Goal: Information Seeking & Learning: Compare options

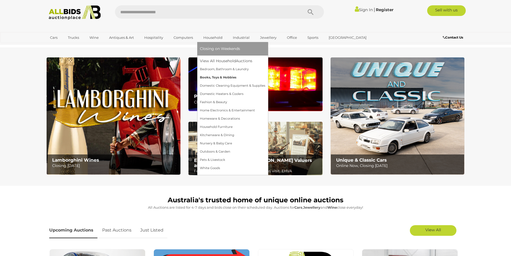
click at [211, 77] on link "Books, Toys & Hobbies" at bounding box center [232, 77] width 65 height 8
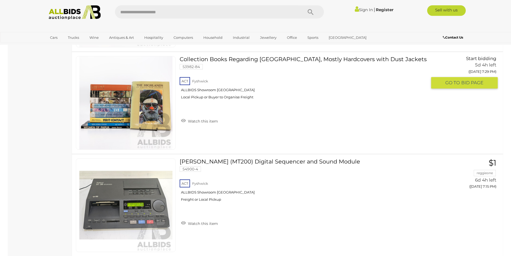
scroll to position [2084, 0]
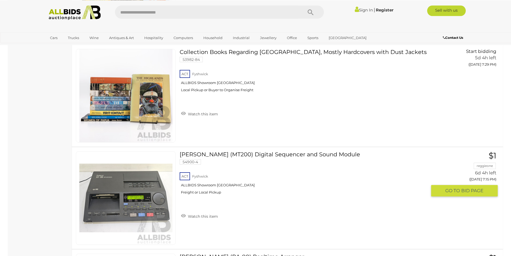
click at [107, 207] on img at bounding box center [125, 198] width 93 height 93
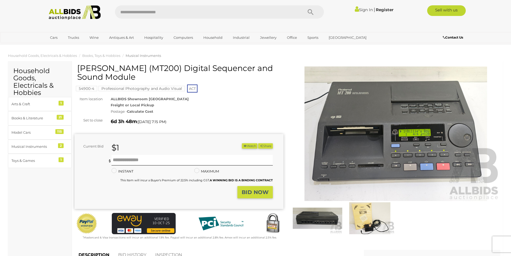
drag, startPoint x: 78, startPoint y: 66, endPoint x: 142, endPoint y: 68, distance: 63.3
click at [142, 68] on h1 "[PERSON_NAME] (MT200) Digital Sequencer and Sound Module" at bounding box center [179, 73] width 205 height 18
click at [339, 169] on img at bounding box center [395, 134] width 209 height 135
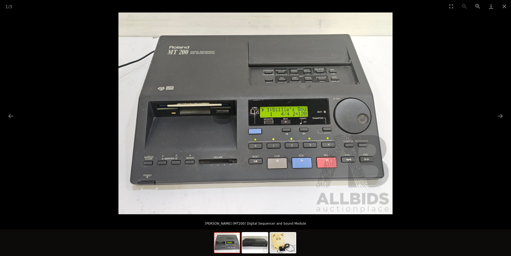
click at [293, 111] on img at bounding box center [255, 114] width 274 height 202
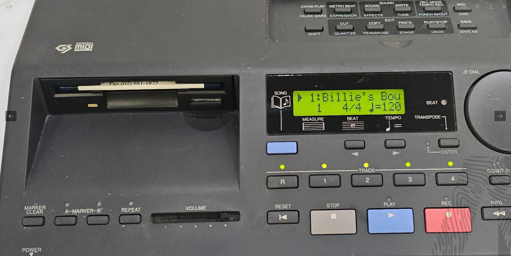
drag, startPoint x: 84, startPoint y: 51, endPoint x: 160, endPoint y: 34, distance: 78.9
click at [160, 34] on img at bounding box center [282, 106] width 636 height 469
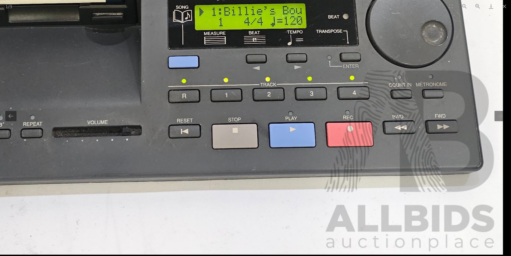
drag, startPoint x: 153, startPoint y: 134, endPoint x: 3, endPoint y: 40, distance: 176.5
click at [3, 40] on img at bounding box center [184, 20] width 636 height 469
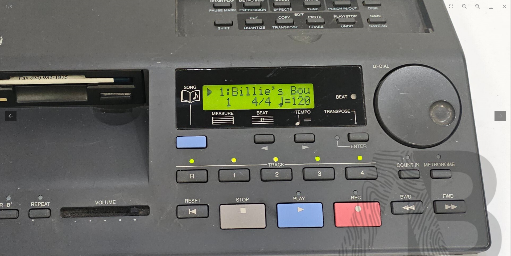
drag, startPoint x: 153, startPoint y: 28, endPoint x: 152, endPoint y: 107, distance: 78.8
click at [152, 107] on img at bounding box center [192, 100] width 636 height 469
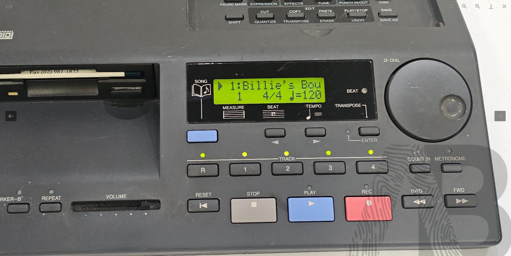
drag, startPoint x: 63, startPoint y: 150, endPoint x: 73, endPoint y: 132, distance: 21.4
click at [73, 132] on img at bounding box center [203, 94] width 636 height 469
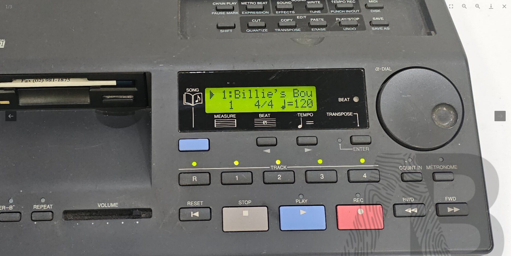
drag, startPoint x: 414, startPoint y: 44, endPoint x: 406, endPoint y: 54, distance: 12.6
click at [406, 54] on img at bounding box center [195, 103] width 636 height 469
click at [505, 118] on button "Next slide" at bounding box center [499, 116] width 11 height 10
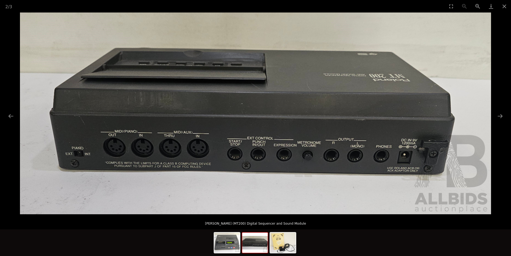
click at [323, 124] on img at bounding box center [255, 114] width 471 height 202
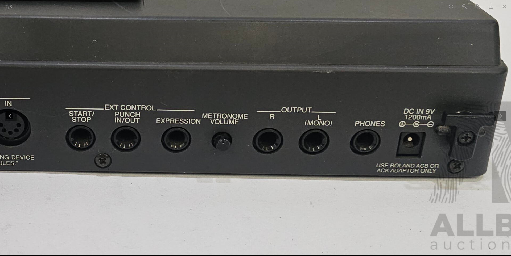
drag, startPoint x: 318, startPoint y: 139, endPoint x: 247, endPoint y: 85, distance: 89.8
click at [247, 85] on img at bounding box center [120, 59] width 914 height 392
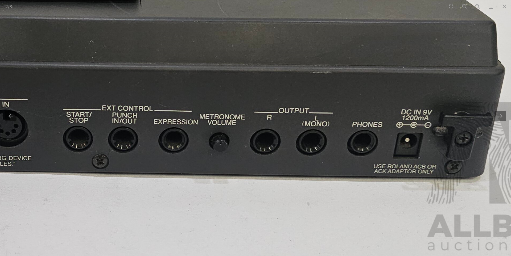
click at [355, 126] on img at bounding box center [118, 60] width 914 height 392
click at [500, 117] on button "Next slide" at bounding box center [499, 116] width 11 height 10
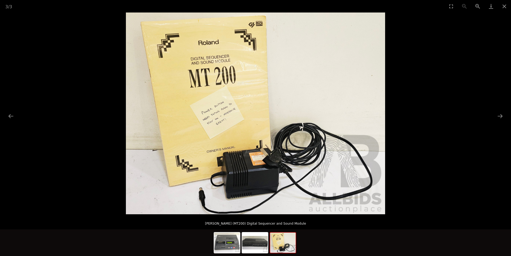
click at [276, 134] on img at bounding box center [255, 114] width 259 height 202
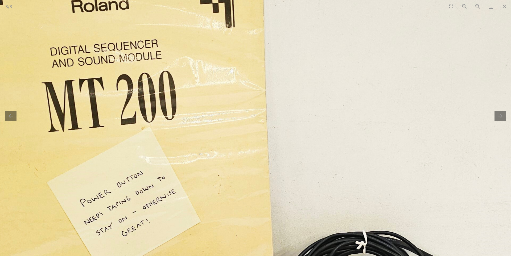
drag, startPoint x: 181, startPoint y: 132, endPoint x: 194, endPoint y: 248, distance: 116.0
click at [194, 248] on img at bounding box center [232, 205] width 728 height 568
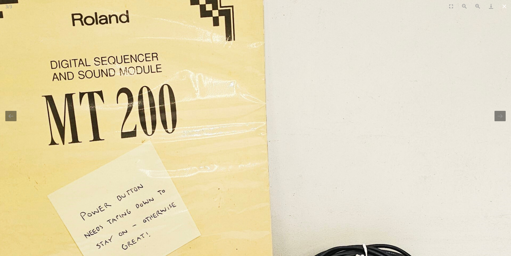
click at [506, 4] on button "Close gallery" at bounding box center [503, 6] width 13 height 13
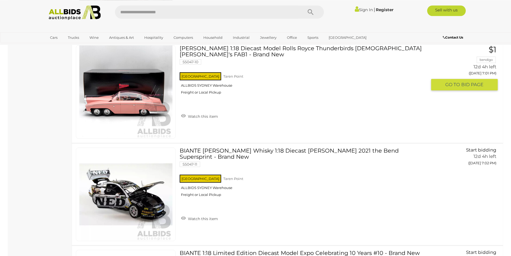
scroll to position [2585, 0]
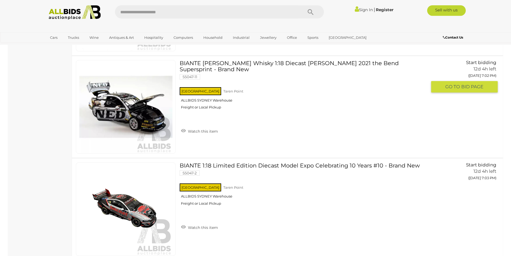
click at [148, 115] on img at bounding box center [125, 106] width 93 height 93
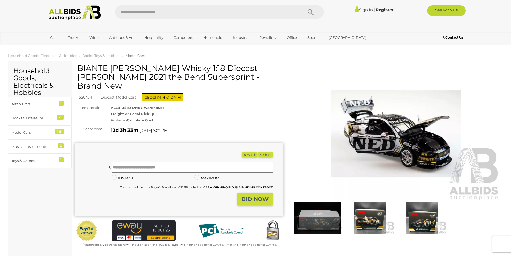
click at [397, 137] on img at bounding box center [395, 134] width 209 height 135
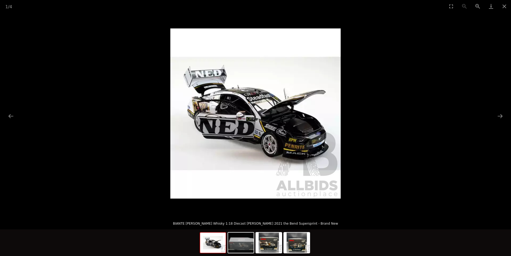
click at [264, 126] on img at bounding box center [255, 113] width 170 height 170
click at [292, 125] on img at bounding box center [255, 113] width 170 height 170
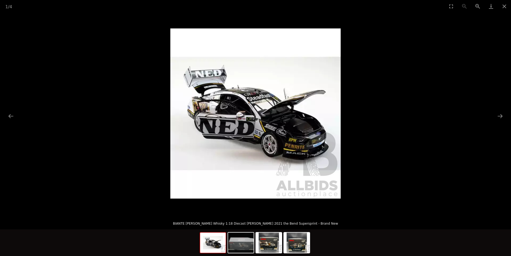
click at [280, 128] on img at bounding box center [255, 113] width 170 height 170
click at [499, 116] on button "Next slide" at bounding box center [499, 116] width 11 height 10
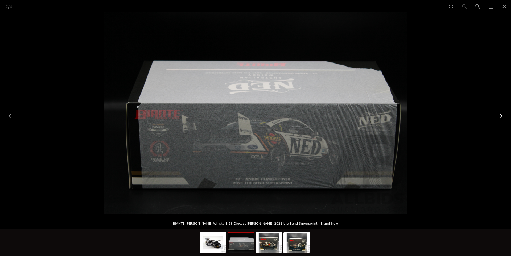
click at [499, 116] on button "Next slide" at bounding box center [499, 116] width 11 height 10
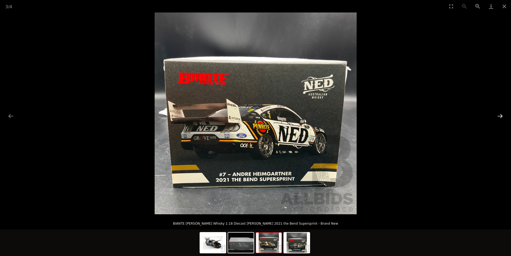
click at [499, 116] on button "Next slide" at bounding box center [499, 116] width 11 height 10
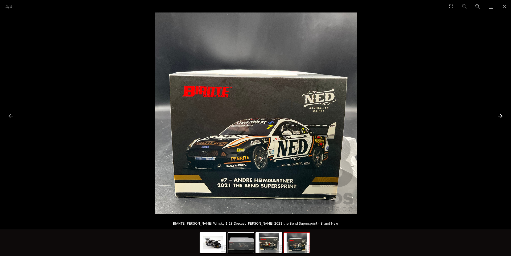
click at [499, 116] on button "Next slide" at bounding box center [499, 116] width 11 height 10
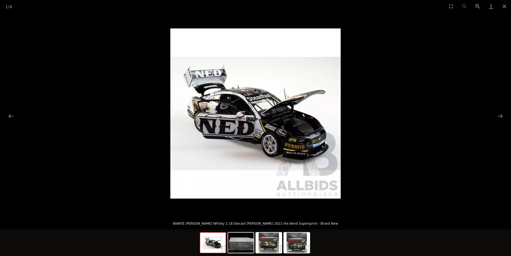
click at [262, 101] on img at bounding box center [255, 113] width 170 height 170
click at [211, 98] on img at bounding box center [255, 113] width 170 height 170
click at [506, 7] on button "Close gallery" at bounding box center [503, 6] width 13 height 13
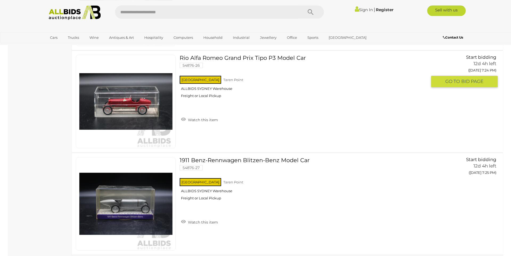
scroll to position [5043, 0]
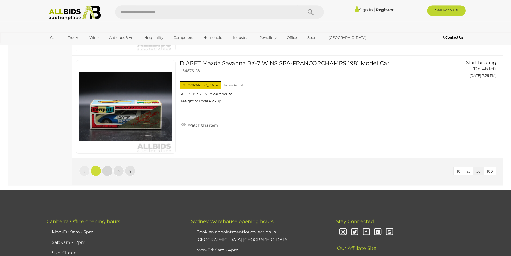
click at [109, 170] on link "2" at bounding box center [107, 171] width 11 height 11
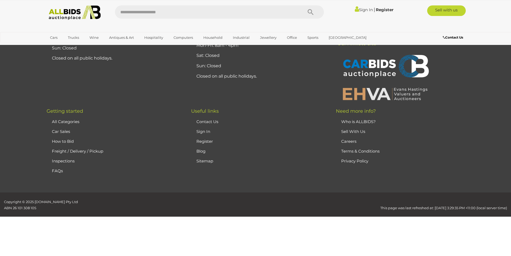
scroll to position [26, 0]
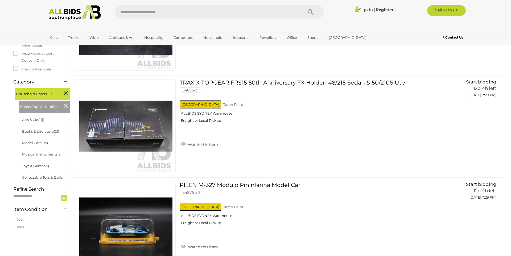
scroll to position [26, 0]
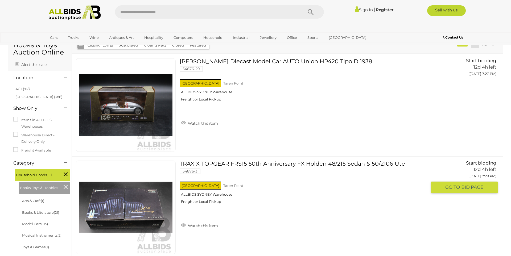
click at [139, 208] on img at bounding box center [125, 207] width 93 height 93
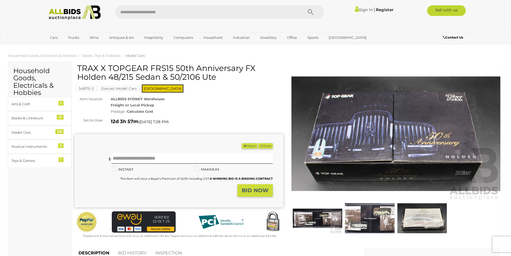
click at [386, 157] on img at bounding box center [395, 134] width 209 height 135
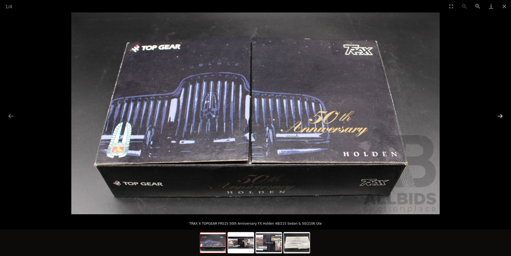
click at [498, 117] on button "Next slide" at bounding box center [499, 116] width 11 height 10
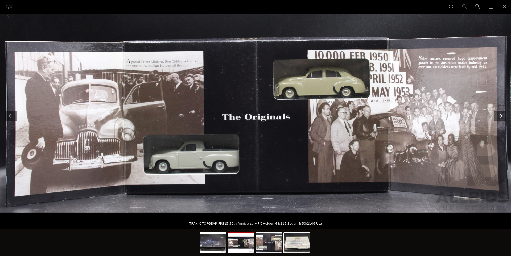
click at [502, 115] on button "Next slide" at bounding box center [499, 116] width 11 height 10
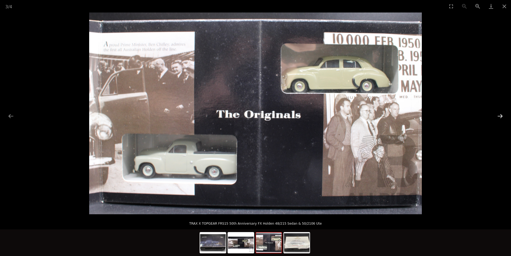
click at [502, 115] on button "Next slide" at bounding box center [499, 116] width 11 height 10
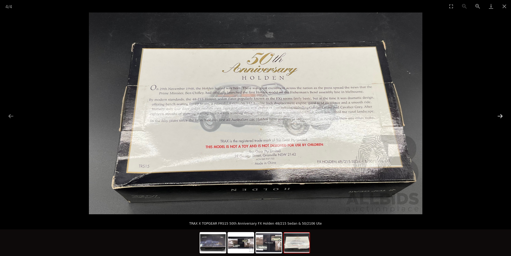
click at [502, 115] on button "Next slide" at bounding box center [499, 116] width 11 height 10
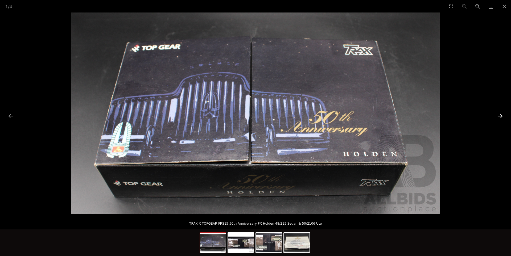
click at [502, 115] on button "Next slide" at bounding box center [499, 116] width 11 height 10
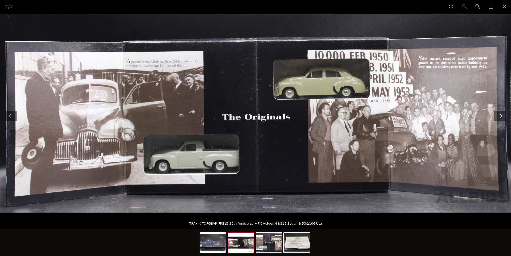
click at [502, 115] on button "Next slide" at bounding box center [499, 116] width 11 height 10
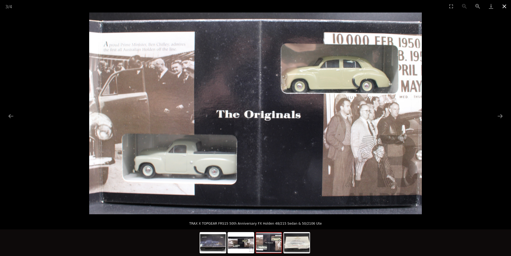
click at [506, 6] on button "Close gallery" at bounding box center [503, 6] width 13 height 13
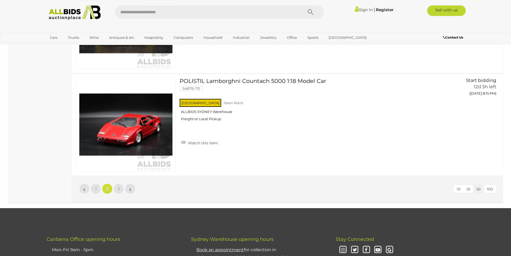
scroll to position [5050, 0]
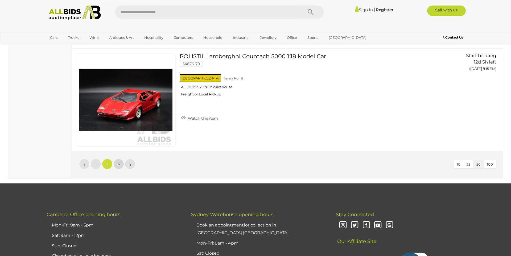
click at [120, 163] on link "3" at bounding box center [118, 164] width 11 height 11
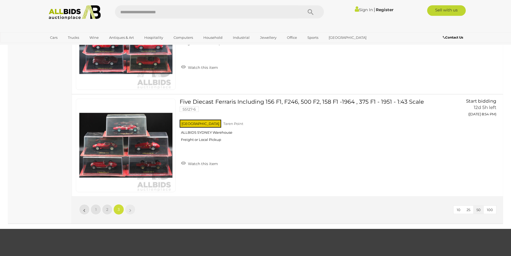
scroll to position [3923, 0]
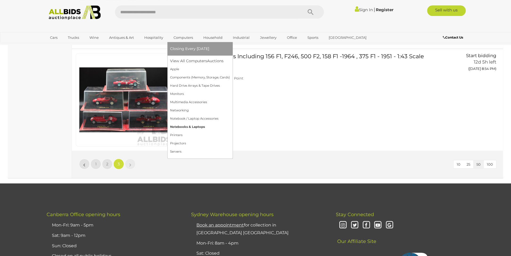
click at [180, 127] on link "Notebooks & Laptops" at bounding box center [200, 127] width 60 height 8
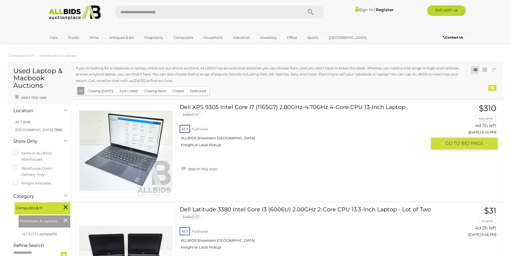
click at [120, 175] on img at bounding box center [125, 150] width 93 height 93
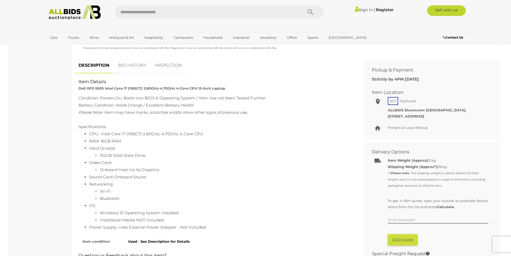
scroll to position [200, 0]
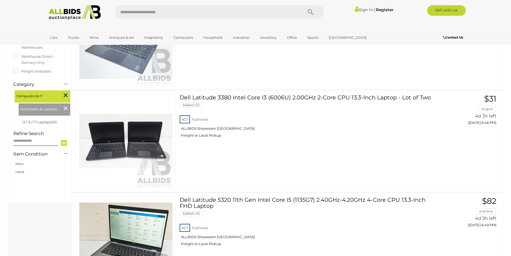
scroll to position [140, 0]
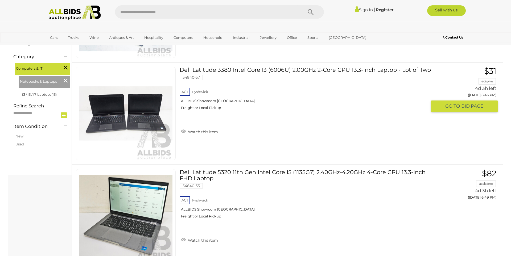
click at [154, 110] on link at bounding box center [126, 114] width 100 height 94
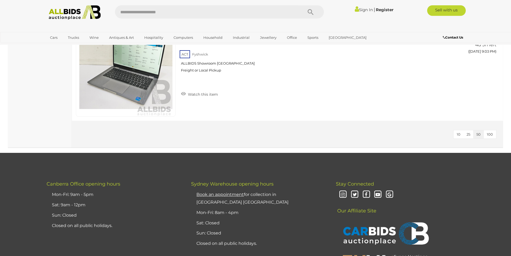
scroll to position [1571, 0]
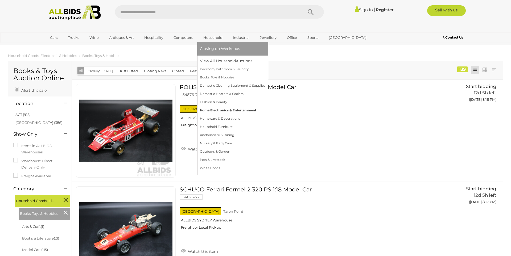
click at [216, 108] on link "Home Electronics & Entertainment" at bounding box center [232, 110] width 65 height 8
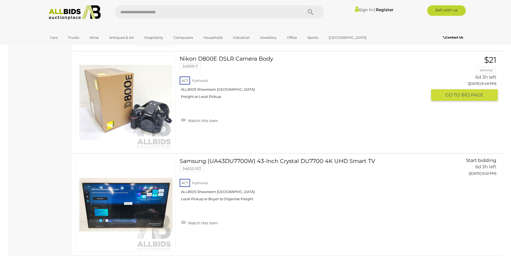
scroll to position [1051, 0]
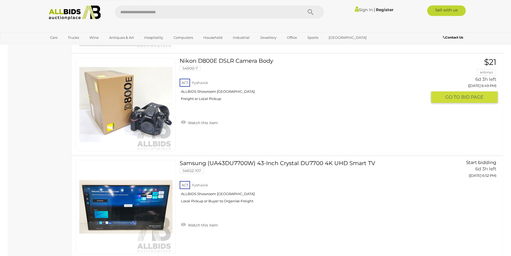
click at [189, 60] on link "Nikon D800E DSLR Camera Body 54900-7 ACT Fyshwick ALLBIDS Showroom [GEOGRAPHIC_…" at bounding box center [305, 81] width 243 height 47
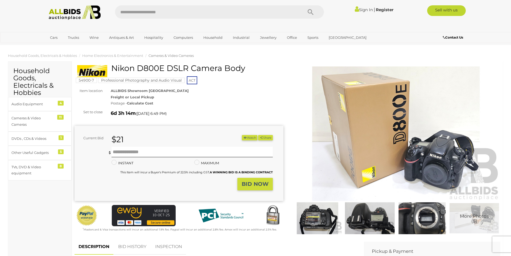
drag, startPoint x: 113, startPoint y: 66, endPoint x: 163, endPoint y: 68, distance: 50.6
click at [163, 68] on h1 "Nikon D800E DSLR Camera Body" at bounding box center [179, 68] width 205 height 9
click at [394, 139] on img at bounding box center [395, 134] width 209 height 135
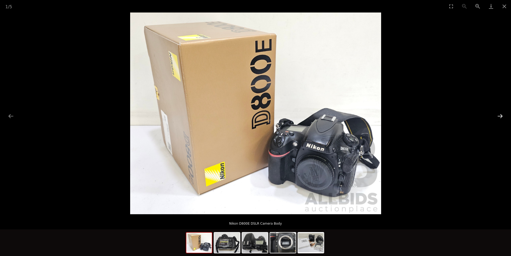
click at [501, 113] on button "Next slide" at bounding box center [499, 116] width 11 height 10
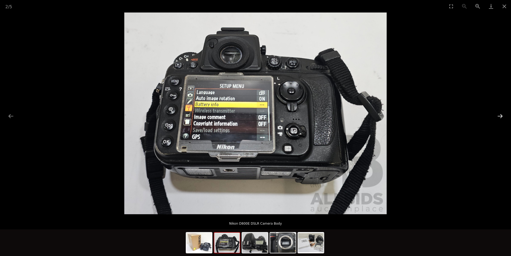
click at [503, 116] on button "Next slide" at bounding box center [499, 116] width 11 height 10
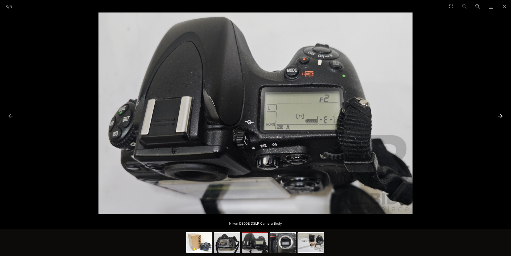
click at [500, 116] on button "Next slide" at bounding box center [499, 116] width 11 height 10
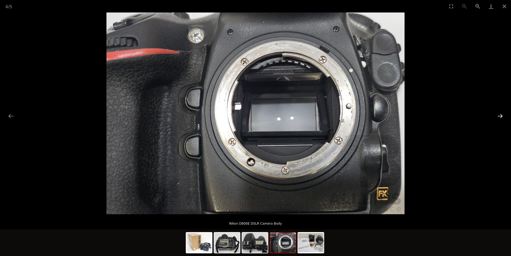
click at [500, 116] on button "Next slide" at bounding box center [499, 116] width 11 height 10
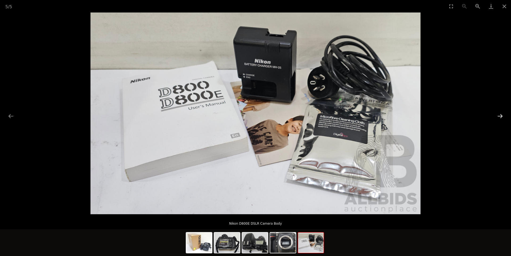
click at [500, 116] on button "Next slide" at bounding box center [499, 116] width 11 height 10
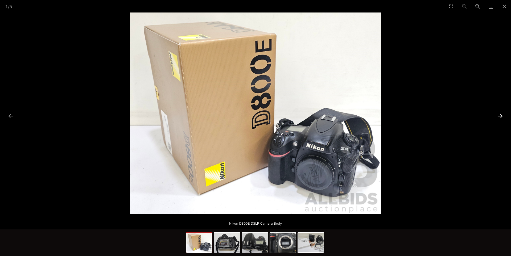
click at [500, 116] on button "Next slide" at bounding box center [499, 116] width 11 height 10
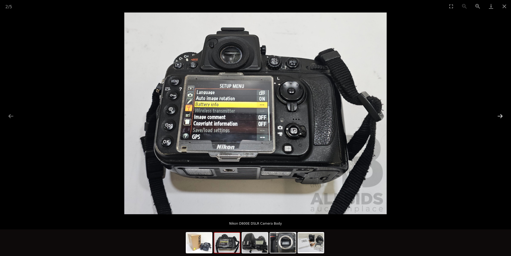
click at [498, 115] on button "Next slide" at bounding box center [499, 116] width 11 height 10
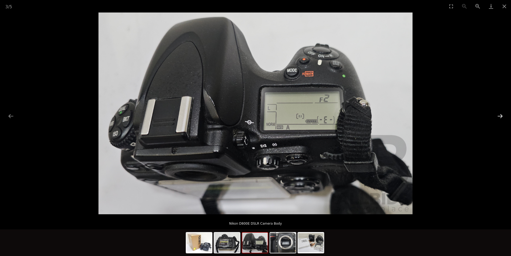
click at [498, 115] on button "Next slide" at bounding box center [499, 116] width 11 height 10
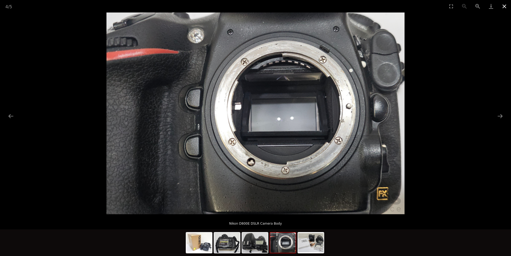
click at [505, 7] on button "Close gallery" at bounding box center [503, 6] width 13 height 13
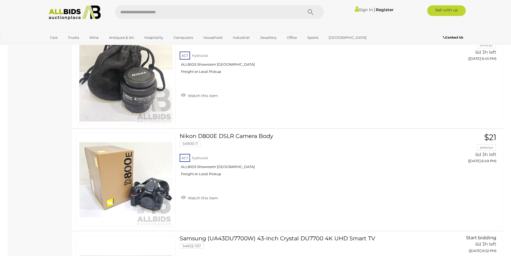
scroll to position [986, 0]
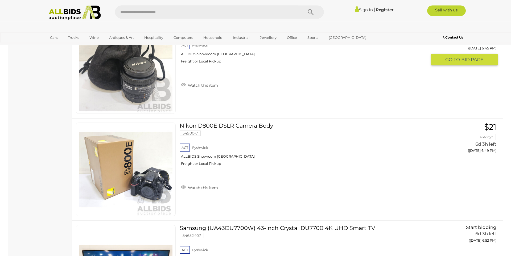
click at [139, 92] on img at bounding box center [125, 66] width 93 height 93
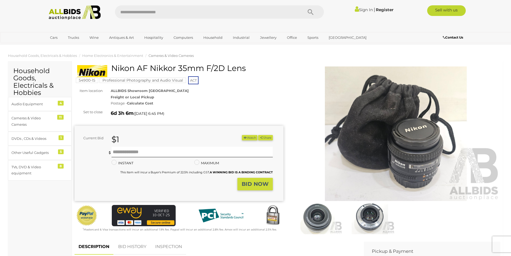
click at [412, 144] on img at bounding box center [395, 134] width 209 height 135
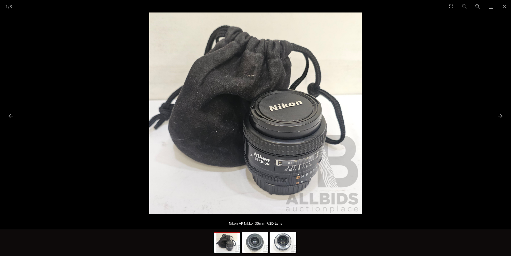
click at [294, 139] on img at bounding box center [255, 114] width 213 height 202
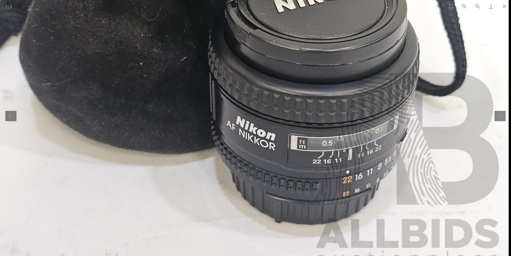
drag, startPoint x: 324, startPoint y: 194, endPoint x: 309, endPoint y: 126, distance: 70.0
click at [309, 126] on img at bounding box center [239, 18] width 537 height 510
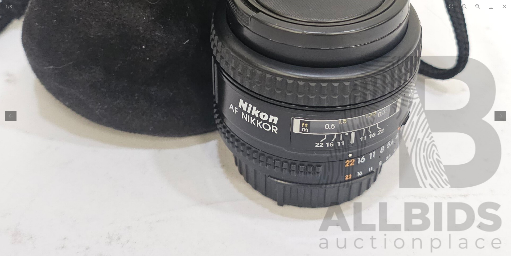
click at [350, 138] on img at bounding box center [242, 1] width 537 height 510
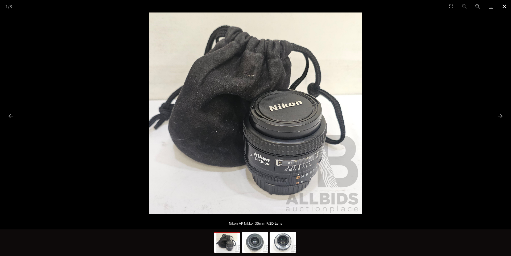
click at [502, 5] on button "Close gallery" at bounding box center [503, 6] width 13 height 13
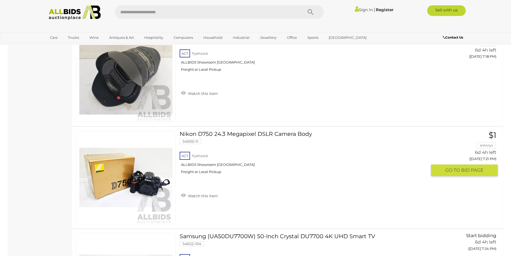
scroll to position [1555, 0]
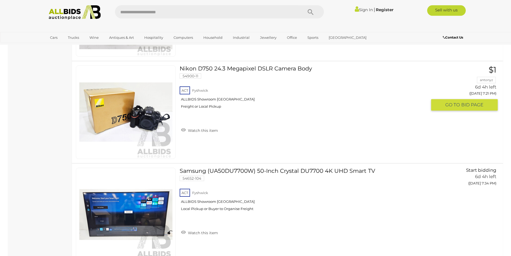
click at [153, 122] on img at bounding box center [125, 112] width 93 height 93
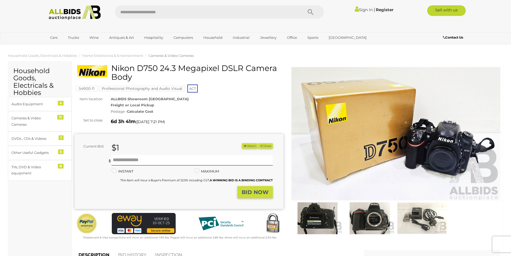
click at [413, 140] on img at bounding box center [395, 134] width 209 height 135
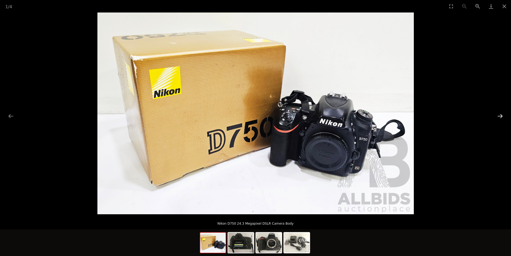
click at [499, 115] on button "Next slide" at bounding box center [499, 116] width 11 height 10
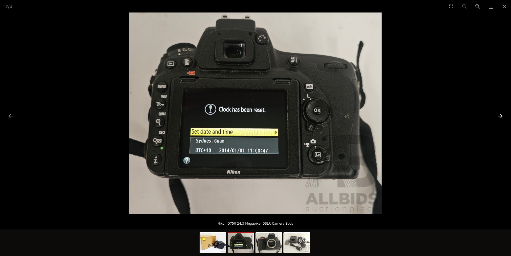
click at [499, 115] on button "Next slide" at bounding box center [499, 116] width 11 height 10
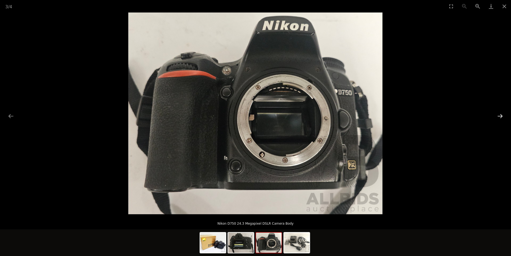
click at [499, 115] on button "Next slide" at bounding box center [499, 116] width 11 height 10
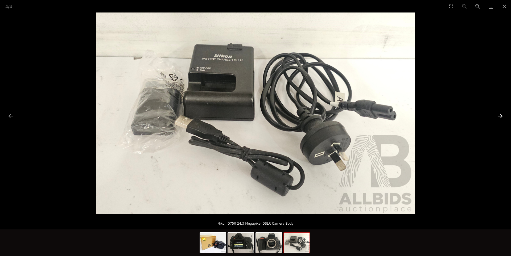
click at [499, 115] on button "Next slide" at bounding box center [499, 116] width 11 height 10
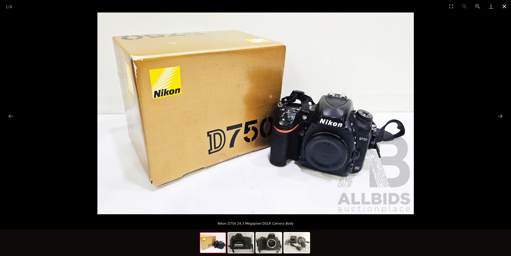
click at [507, 6] on button "Close gallery" at bounding box center [503, 6] width 13 height 13
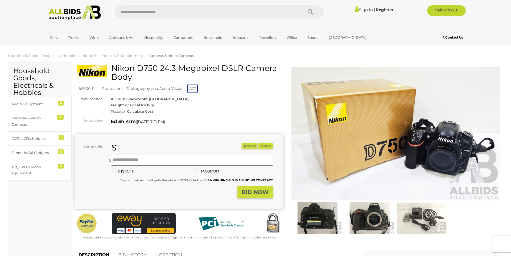
drag, startPoint x: 113, startPoint y: 68, endPoint x: 157, endPoint y: 67, distance: 44.2
click at [157, 67] on h1 "Nikon D750 24.3 Megapixel DSLR Camera Body" at bounding box center [179, 73] width 205 height 18
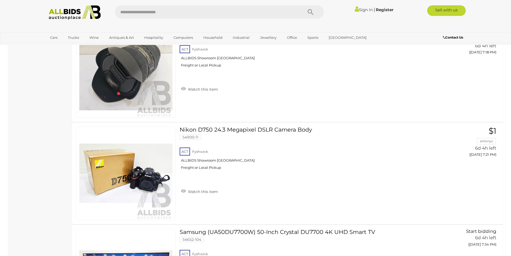
scroll to position [1497, 0]
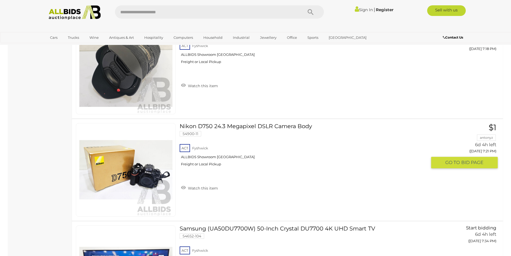
click at [184, 126] on link "Nikon D750 24.3 Megapixel DSLR Camera Body 54900-11 ACT Fyshwick ALLBIDS Showro…" at bounding box center [305, 146] width 243 height 47
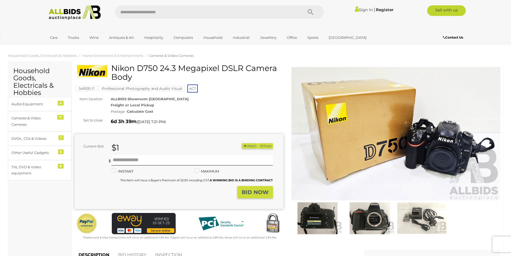
drag, startPoint x: 113, startPoint y: 68, endPoint x: 157, endPoint y: 66, distance: 44.7
click at [157, 66] on h1 "Nikon D750 24.3 Megapixel DSLR Camera Body" at bounding box center [179, 73] width 205 height 18
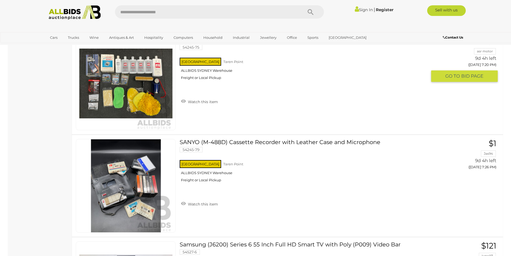
scroll to position [2511, 0]
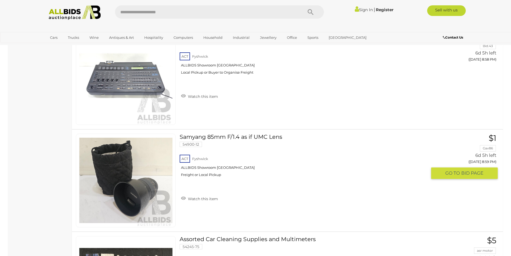
click at [122, 197] on img at bounding box center [125, 180] width 93 height 93
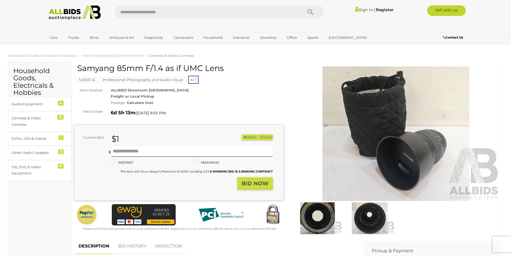
click at [407, 146] on img at bounding box center [395, 134] width 209 height 135
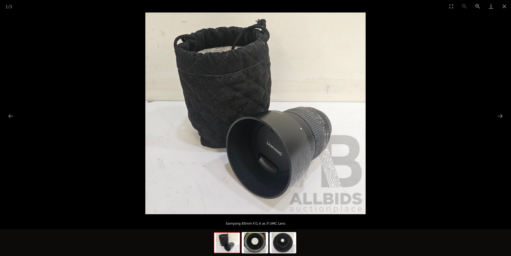
click at [304, 144] on img at bounding box center [255, 114] width 220 height 202
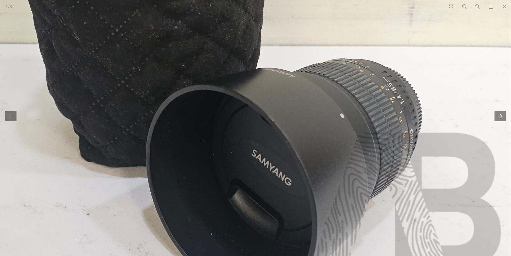
click at [498, 115] on button "Next slide" at bounding box center [499, 116] width 11 height 10
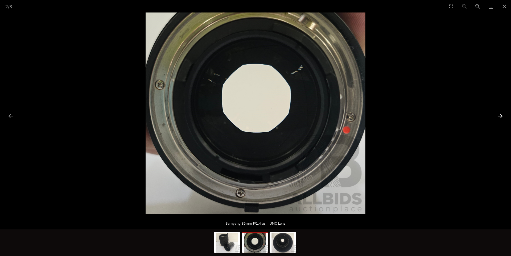
click at [498, 115] on button "Next slide" at bounding box center [499, 116] width 11 height 10
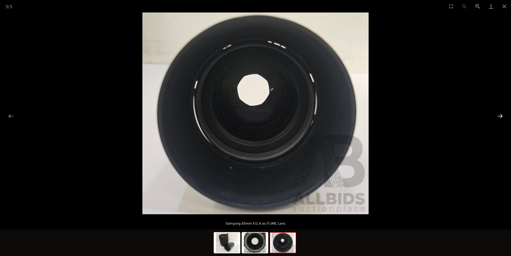
click at [498, 115] on button "Next slide" at bounding box center [499, 116] width 11 height 10
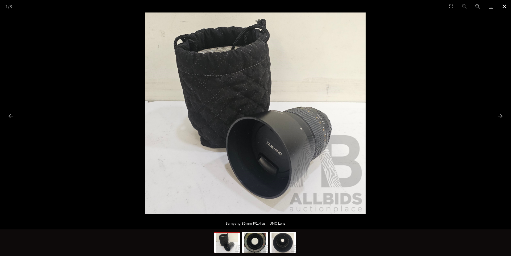
click at [507, 9] on button "Close gallery" at bounding box center [503, 6] width 13 height 13
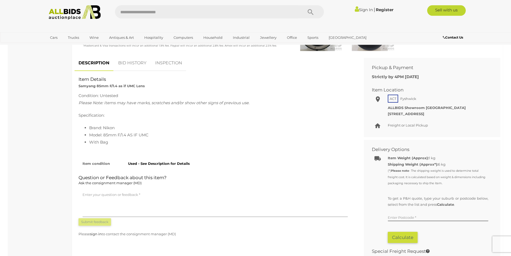
scroll to position [184, 0]
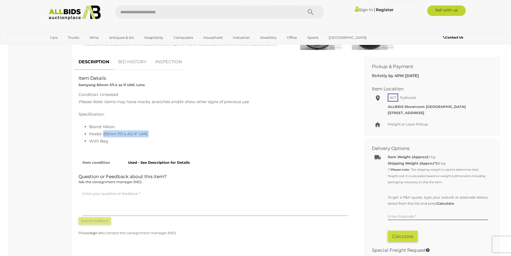
drag, startPoint x: 104, startPoint y: 135, endPoint x: 149, endPoint y: 135, distance: 45.0
click at [149, 135] on li "Model: 85mm F/1.4 AS IF UMC" at bounding box center [220, 133] width 263 height 7
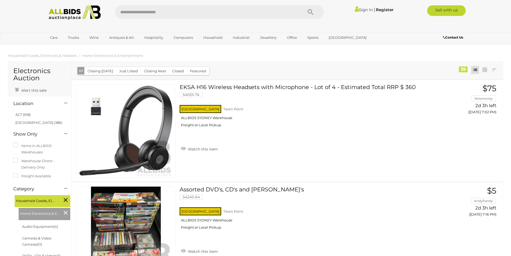
scroll to position [2613, 0]
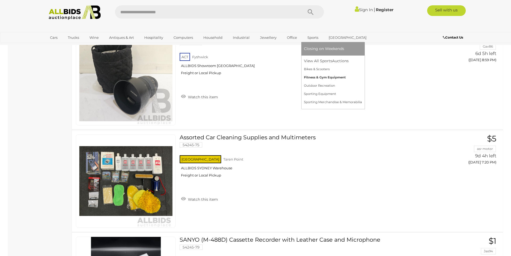
click at [310, 77] on link "Fitness & Gym Equipment" at bounding box center [333, 77] width 58 height 8
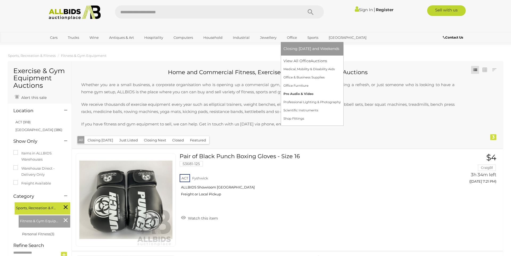
click at [288, 94] on link "Pro Audio & Video" at bounding box center [311, 94] width 57 height 8
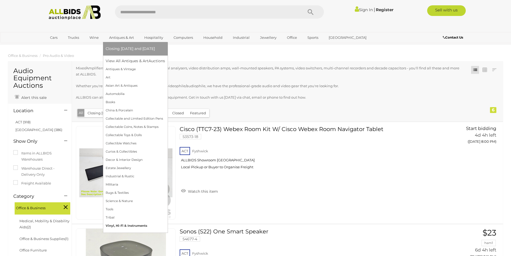
click at [113, 226] on link "Vinyl, Hi-Fi & Instruments" at bounding box center [135, 226] width 59 height 8
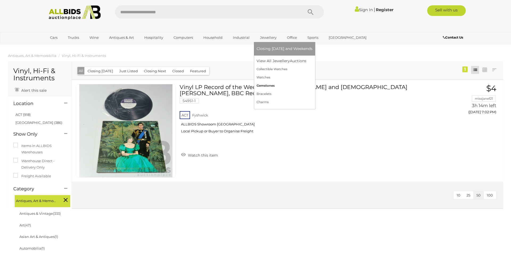
click at [263, 88] on link "Gemstones" at bounding box center [284, 86] width 56 height 8
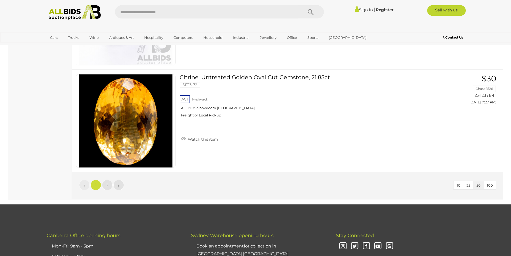
scroll to position [5017, 0]
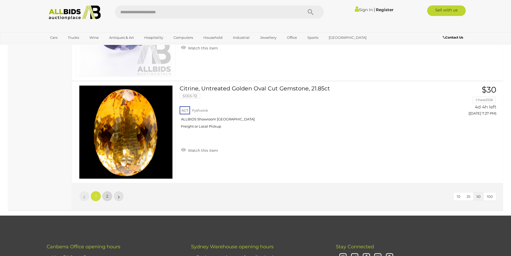
click at [109, 197] on link "2" at bounding box center [107, 196] width 11 height 11
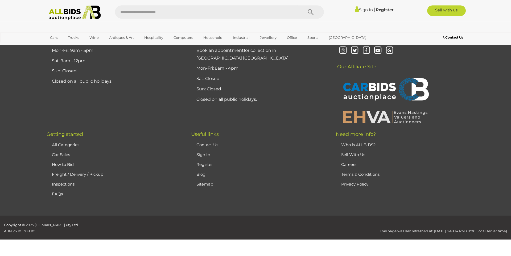
scroll to position [26, 0]
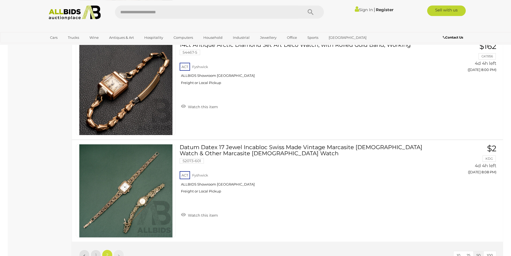
scroll to position [1997, 0]
